Goal: Find specific page/section: Find specific page/section

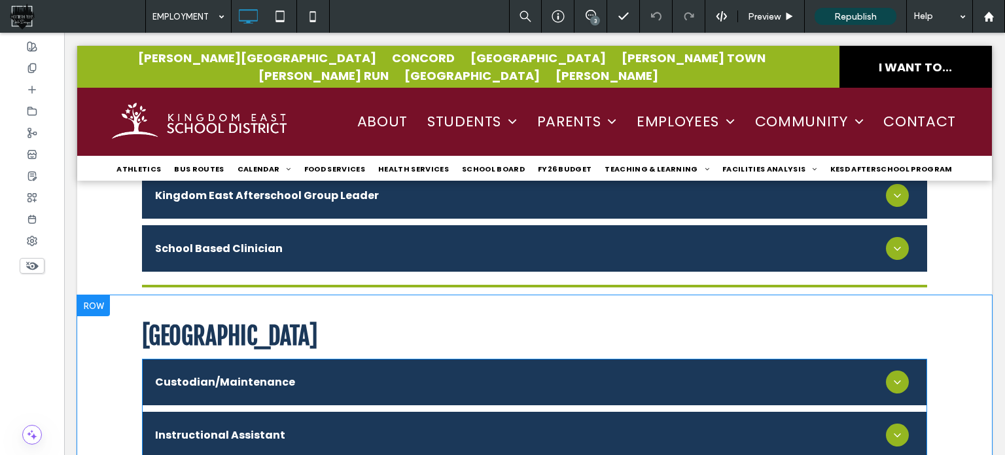
scroll to position [2372, 0]
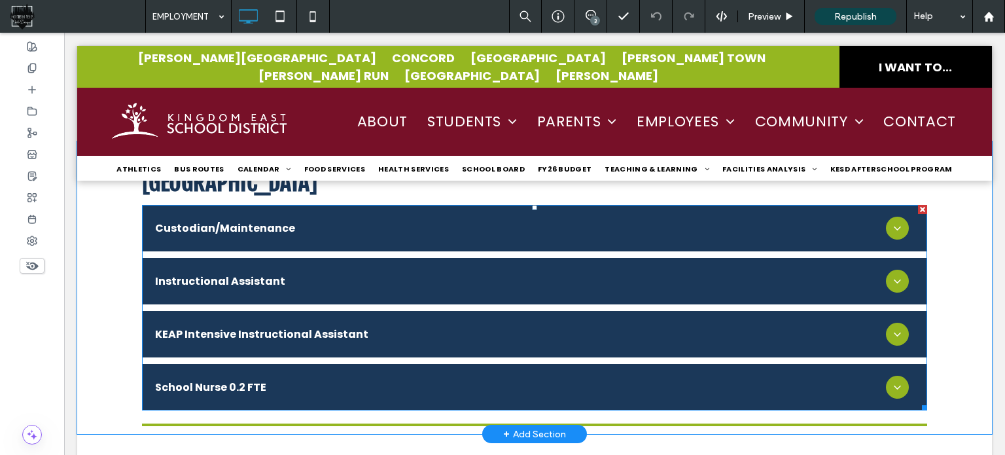
click at [307, 290] on span at bounding box center [534, 307] width 785 height 205
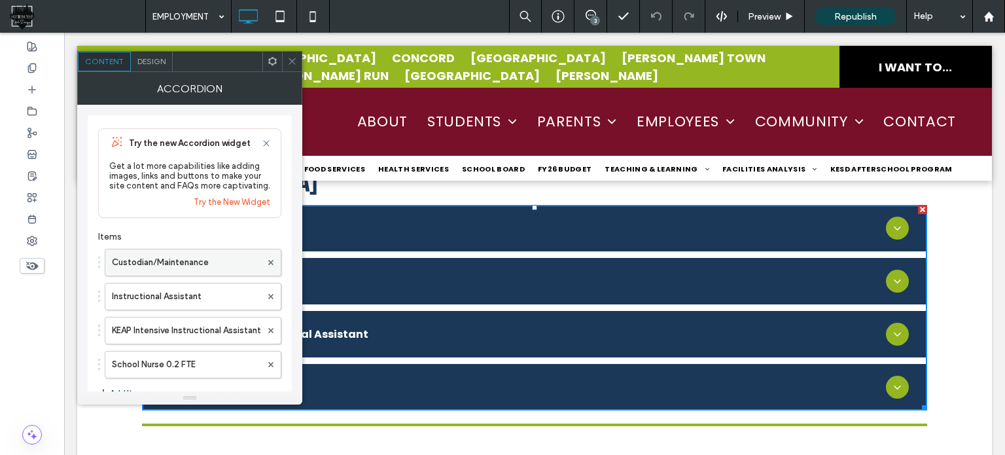
click at [197, 255] on label "Custodian/Maintenance" at bounding box center [186, 262] width 149 height 26
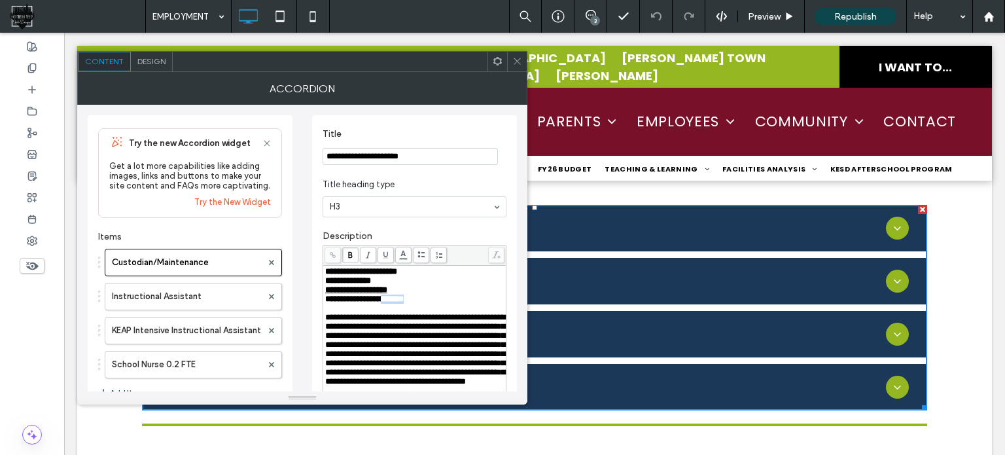
drag, startPoint x: 426, startPoint y: 305, endPoint x: 393, endPoint y: 305, distance: 33.4
click at [393, 303] on span "**********" at bounding box center [364, 298] width 79 height 9
click at [521, 55] on span at bounding box center [517, 62] width 10 height 20
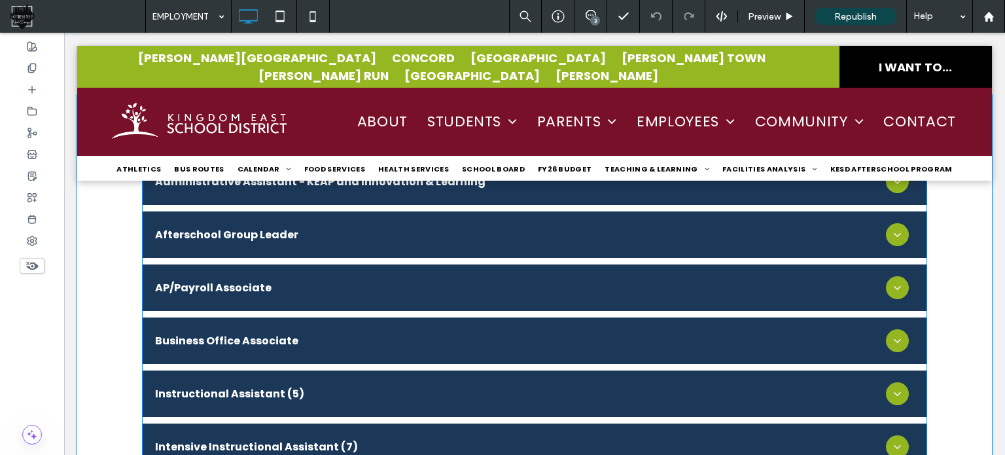
scroll to position [1849, 0]
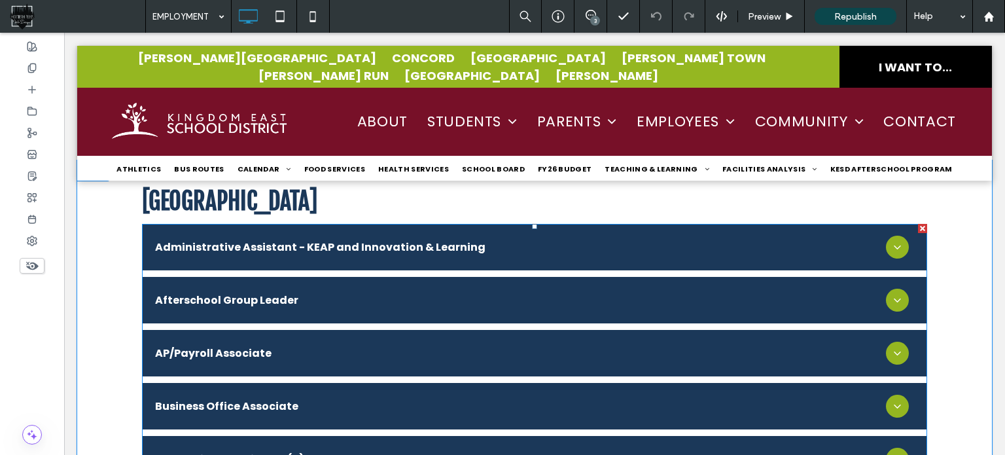
click at [255, 248] on span at bounding box center [534, 432] width 785 height 417
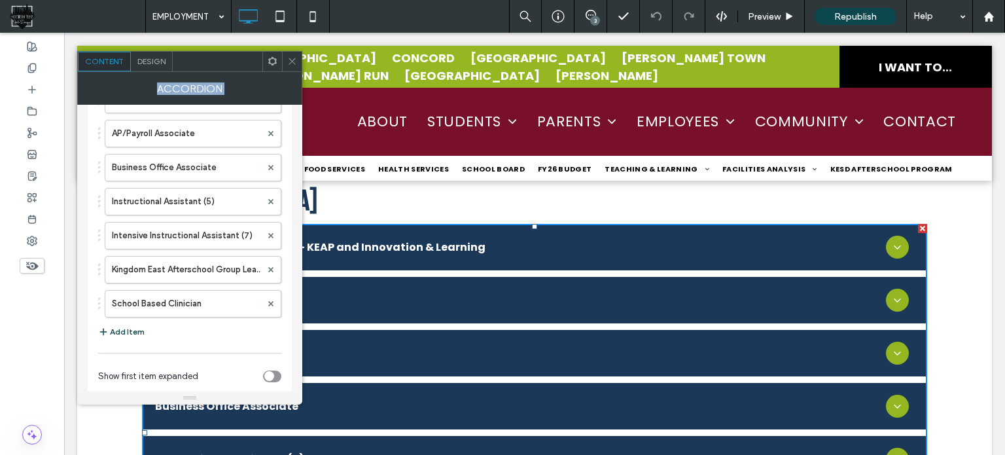
scroll to position [262, 0]
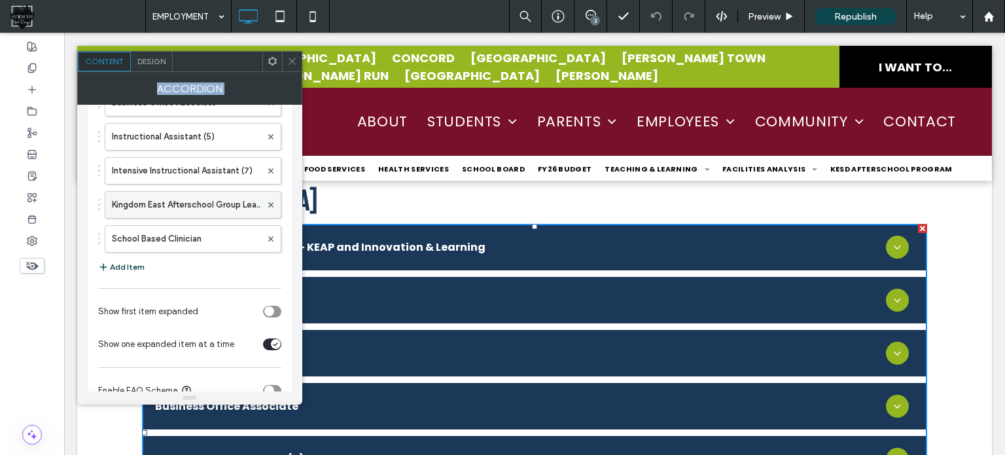
click at [191, 206] on label "Kingdom East Afterschool Group Leader" at bounding box center [186, 205] width 149 height 26
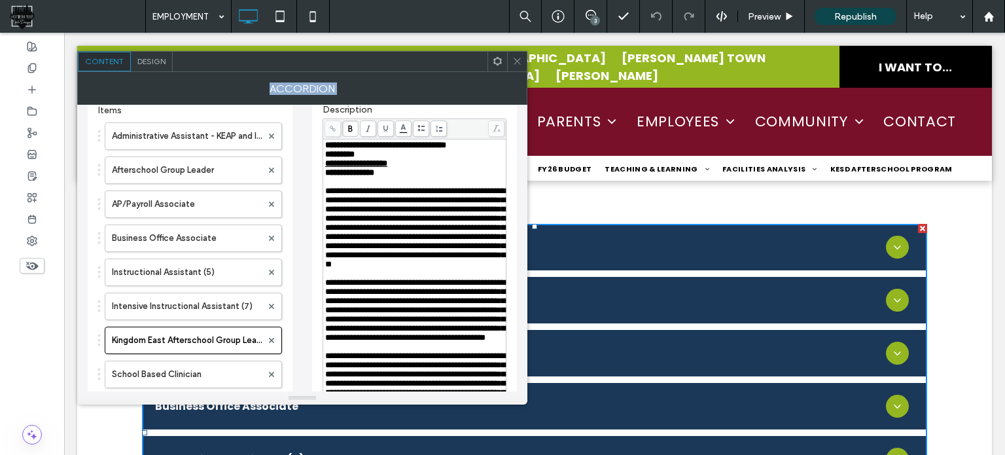
scroll to position [65, 0]
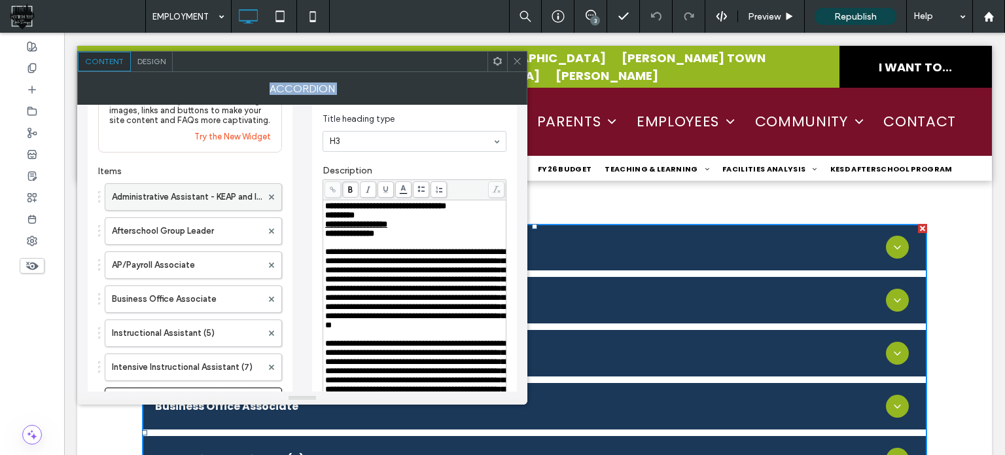
click at [186, 203] on label "Administrative Assistant - KEAP and Innovation & Learning" at bounding box center [187, 197] width 150 height 26
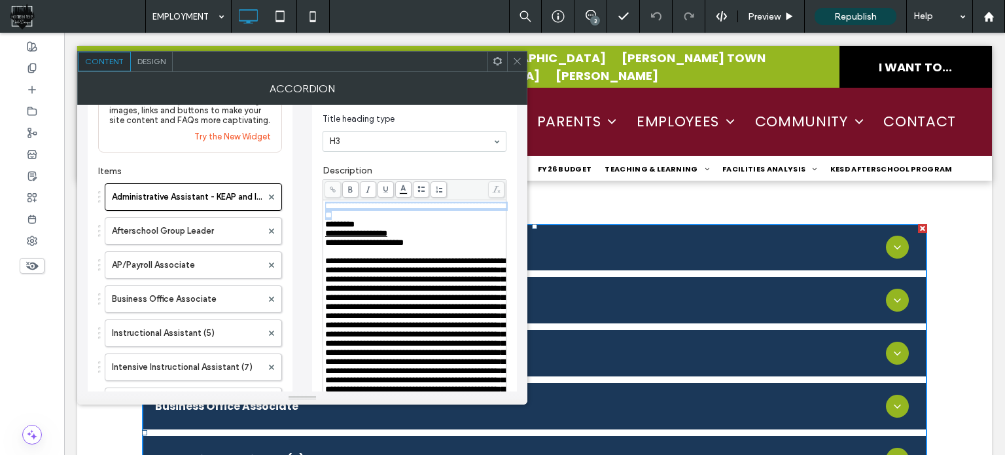
drag, startPoint x: 416, startPoint y: 215, endPoint x: 316, endPoint y: 206, distance: 100.5
click at [316, 206] on div "**********" at bounding box center [414, 430] width 205 height 760
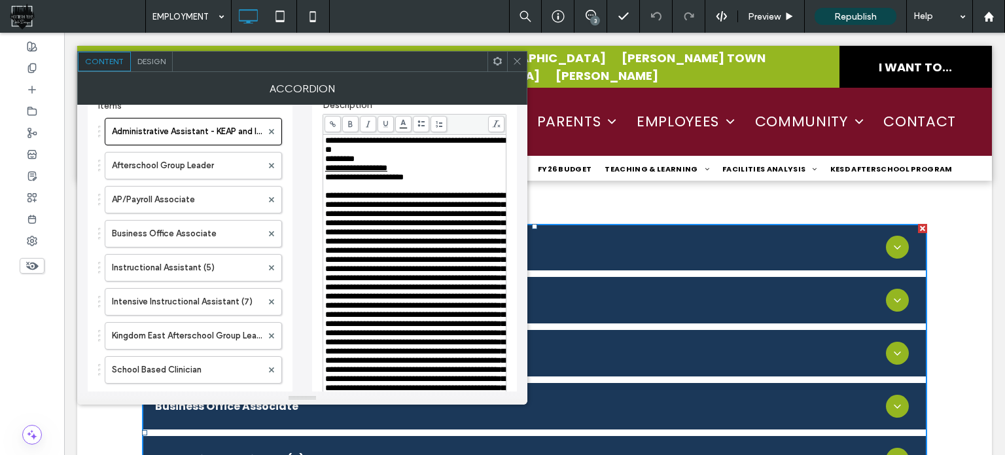
click at [512, 66] on span at bounding box center [517, 62] width 10 height 20
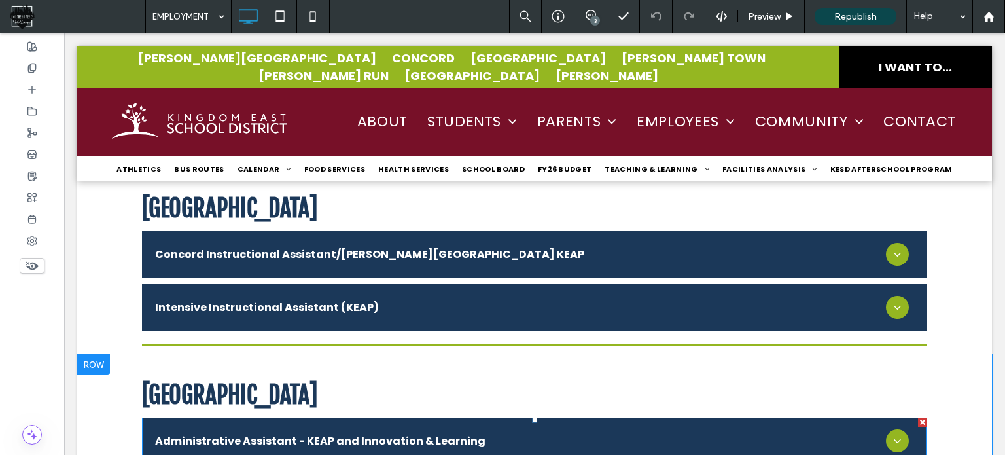
scroll to position [1653, 0]
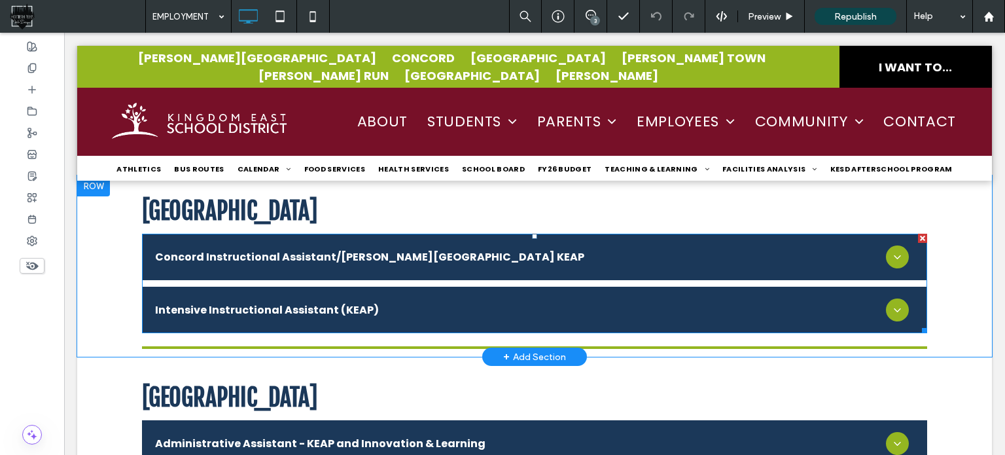
click at [278, 258] on span at bounding box center [534, 283] width 785 height 99
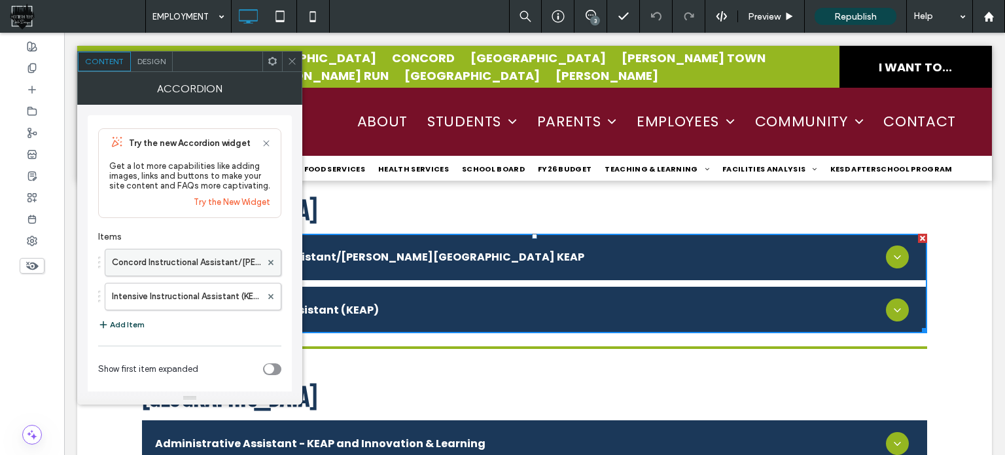
click at [212, 253] on label "Concord Instructional Assistant/[PERSON_NAME][GEOGRAPHIC_DATA] KEAP" at bounding box center [186, 262] width 149 height 26
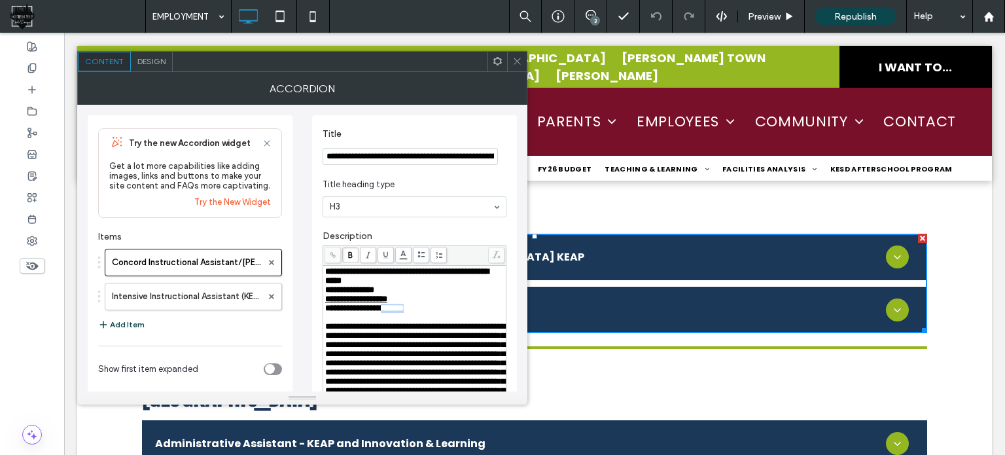
drag, startPoint x: 424, startPoint y: 318, endPoint x: 395, endPoint y: 315, distance: 29.6
click at [395, 312] on span "**********" at bounding box center [364, 308] width 79 height 9
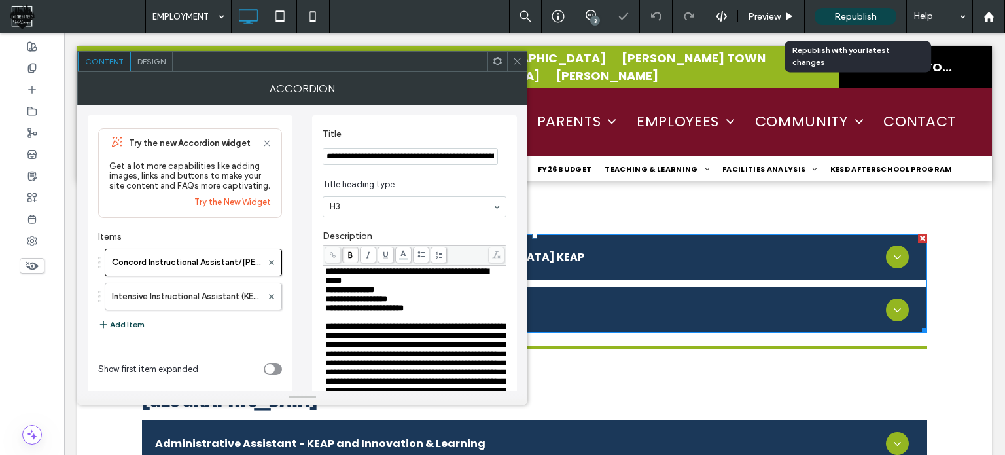
click at [871, 9] on div "Republish" at bounding box center [856, 16] width 82 height 17
